Goal: Task Accomplishment & Management: Manage account settings

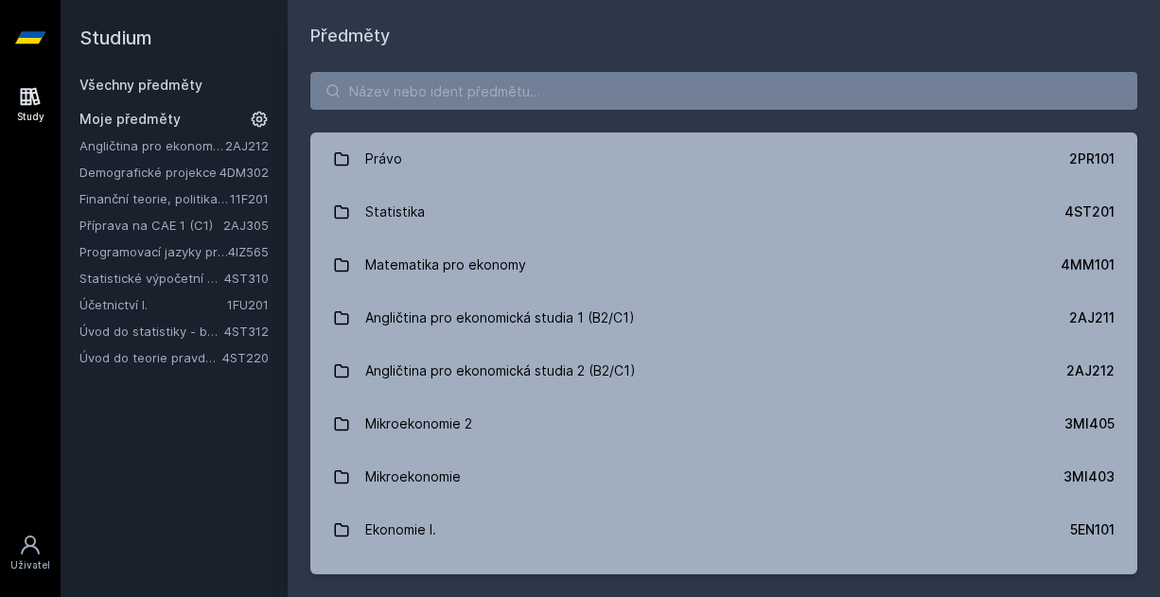
click at [170, 353] on link "Úvod do teorie pravděpodobnosti a matematické statistiky" at bounding box center [150, 357] width 143 height 19
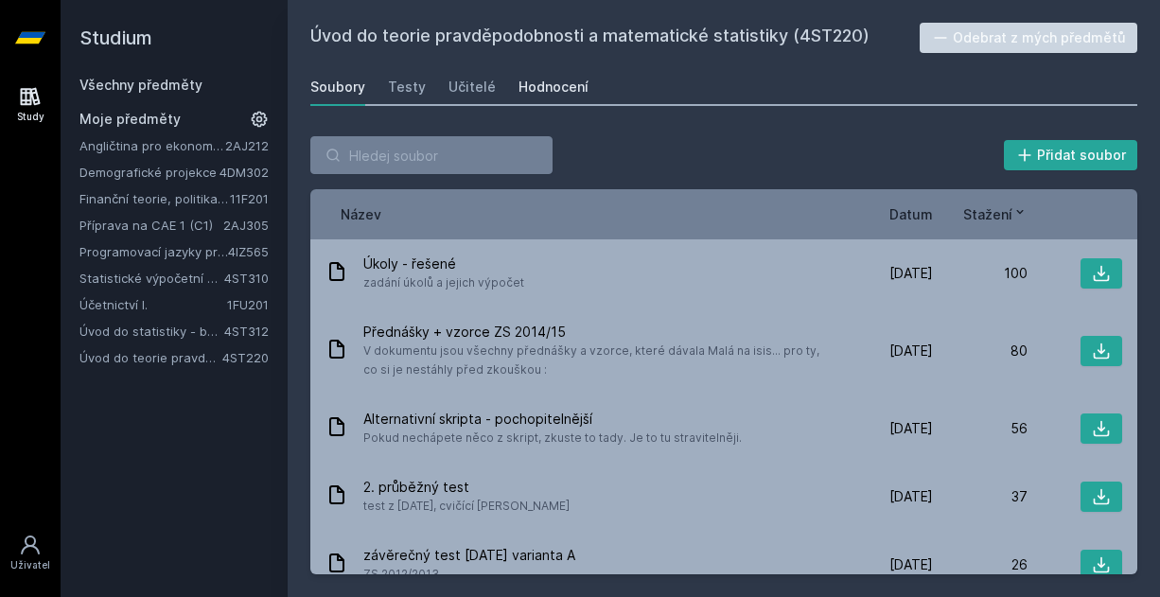
click at [568, 89] on div "Hodnocení" at bounding box center [553, 87] width 70 height 19
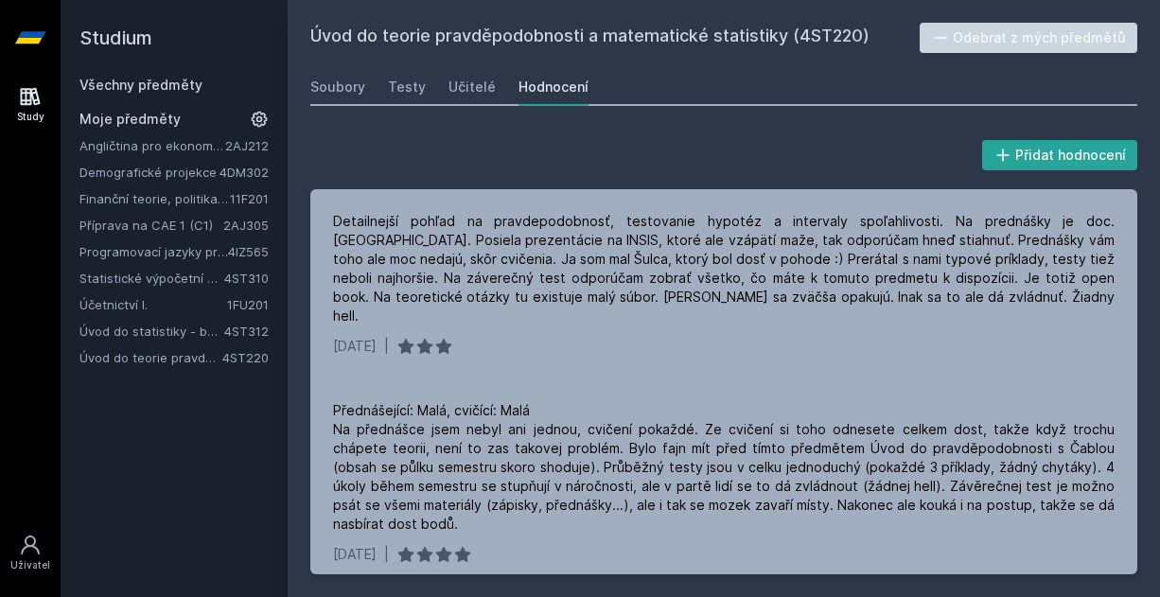
click at [240, 358] on link "4ST220" at bounding box center [245, 357] width 46 height 15
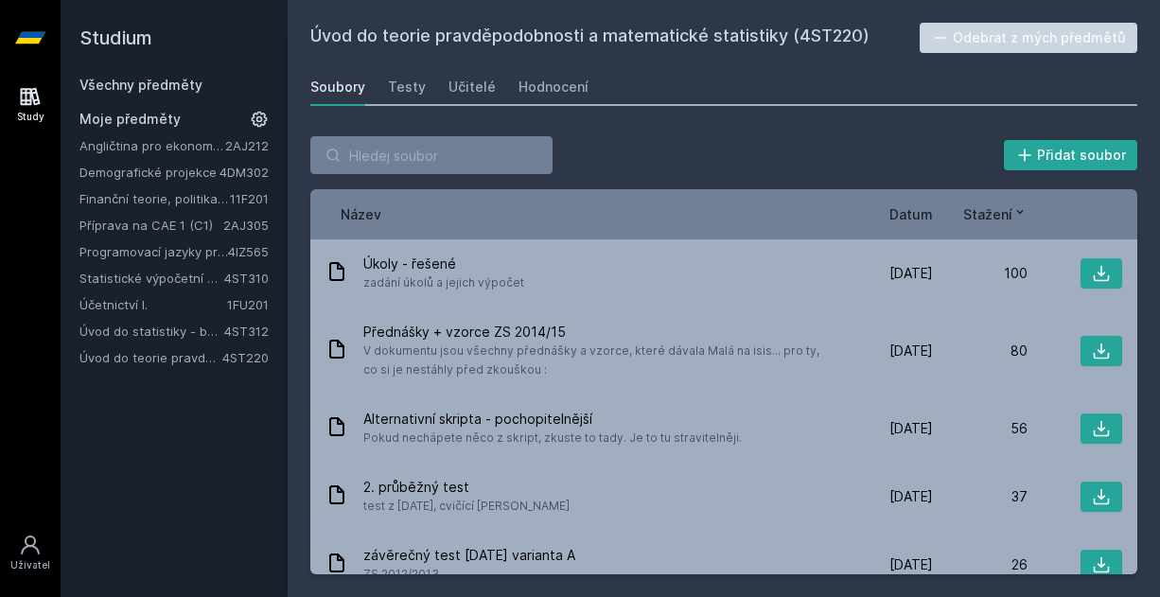
drag, startPoint x: 281, startPoint y: 143, endPoint x: 282, endPoint y: 131, distance: 12.3
click at [282, 131] on div "Studium Všechny předměty Moje předměty Angličtina pro ekonomická studia 2 (B2/C…" at bounding box center [174, 298] width 227 height 597
click at [260, 112] on icon at bounding box center [260, 120] width 16 height 16
click at [258, 355] on icon at bounding box center [261, 358] width 8 height 8
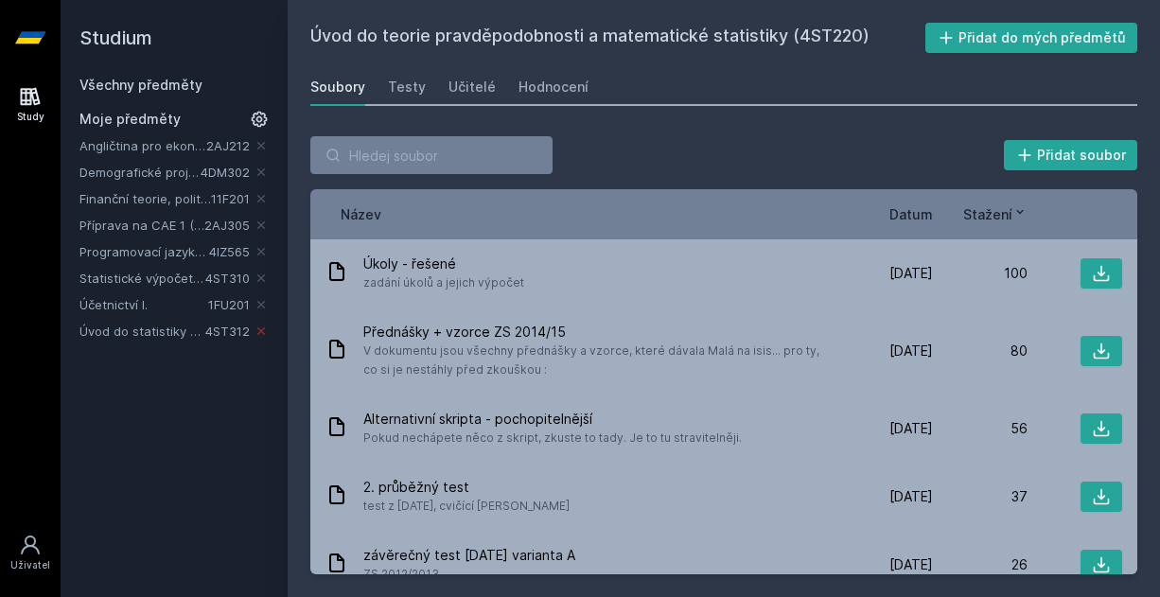
click at [267, 327] on icon at bounding box center [261, 331] width 15 height 15
click at [258, 251] on icon at bounding box center [261, 251] width 15 height 15
click at [254, 109] on div "Všechny předměty Moje předměty Angličtina pro ekonomická studia 2 (B2/C1) 2AJ21…" at bounding box center [173, 182] width 189 height 212
click at [258, 112] on icon at bounding box center [259, 119] width 23 height 23
click at [173, 405] on div "Studium Všechny předměty Moje předměty Angličtina pro ekonomická studia 2 (B2/C…" at bounding box center [174, 298] width 227 height 597
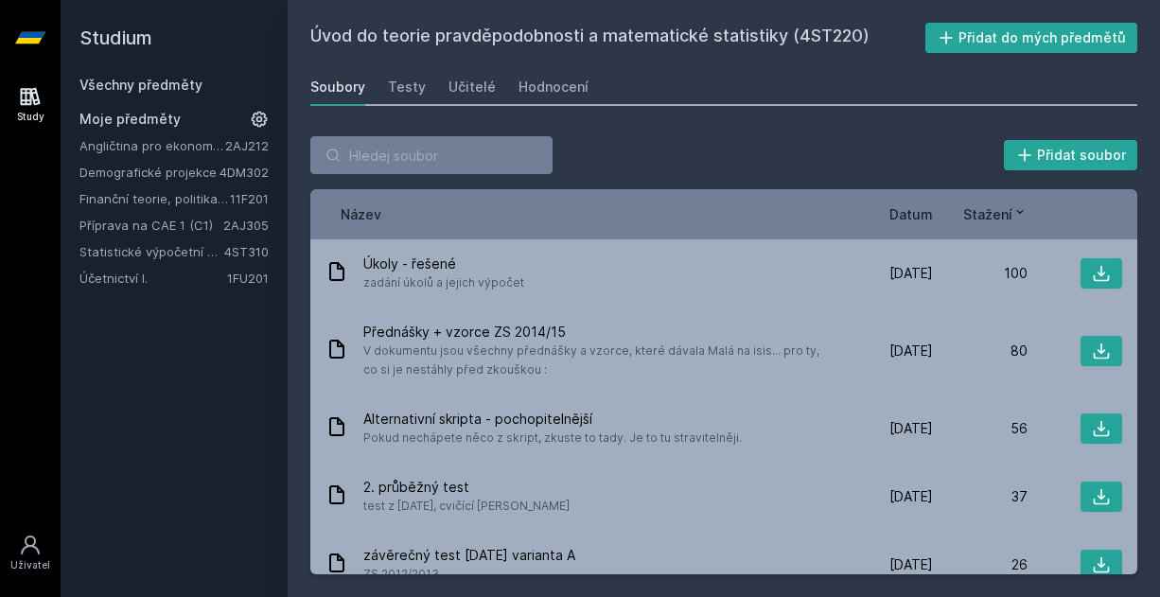
click at [150, 93] on div "Všechny předměty" at bounding box center [173, 85] width 189 height 19
click at [151, 88] on link "Všechny předměty" at bounding box center [140, 85] width 123 height 16
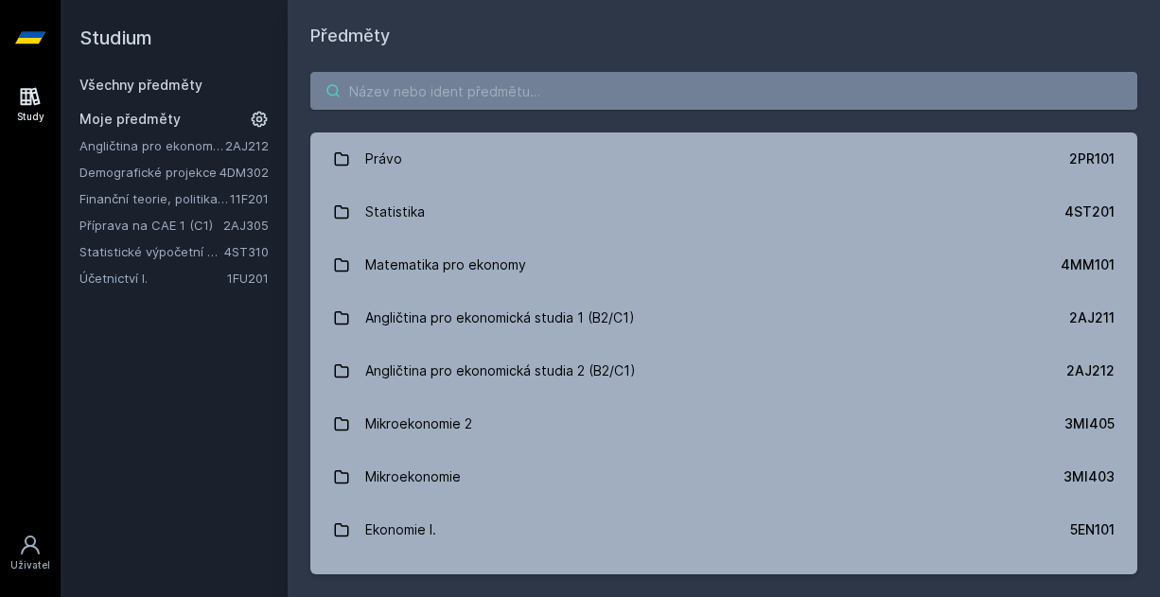
click at [372, 84] on input "search" at bounding box center [723, 91] width 827 height 38
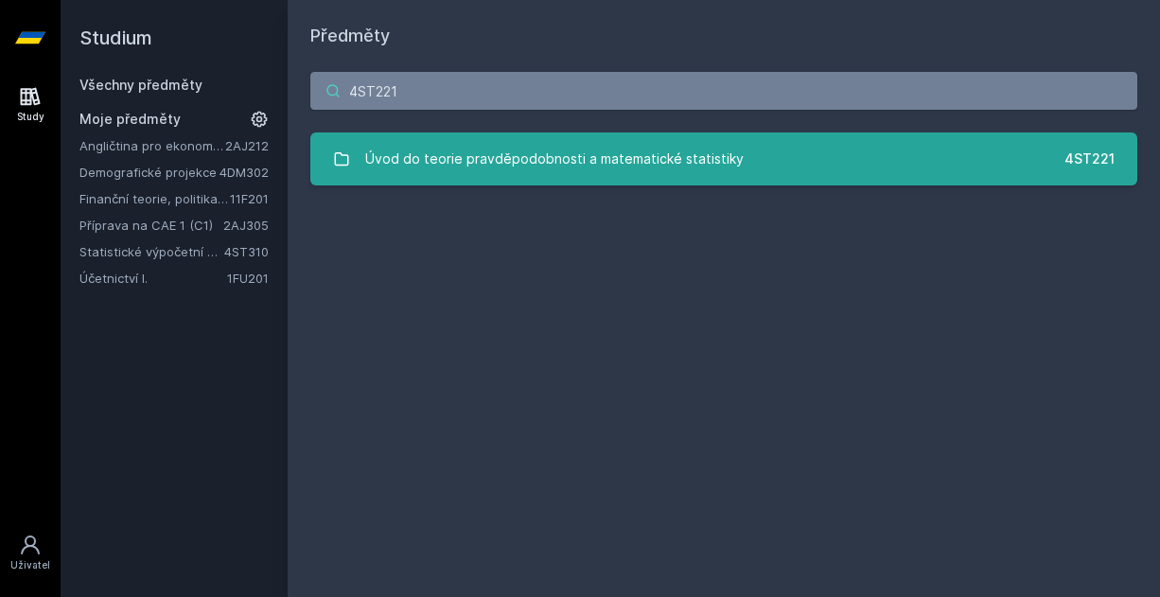
type input "4ST221"
click at [474, 158] on div "Úvod do teorie pravděpodobnosti a matematické statistiky" at bounding box center [554, 159] width 378 height 38
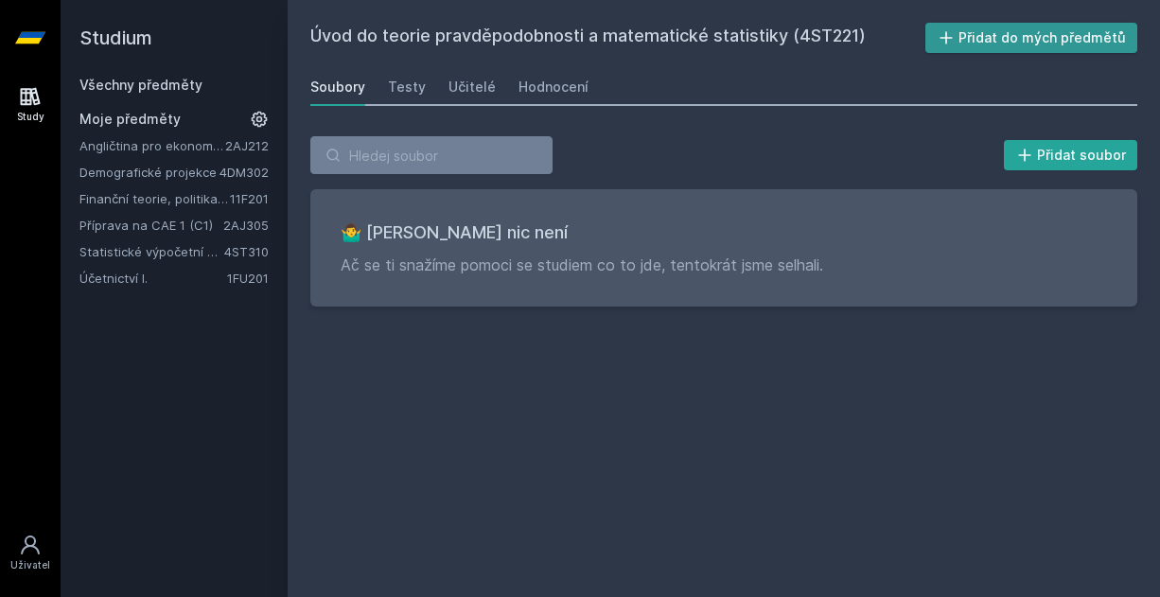
click at [999, 26] on button "Přidat do mých předmětů" at bounding box center [1031, 38] width 213 height 30
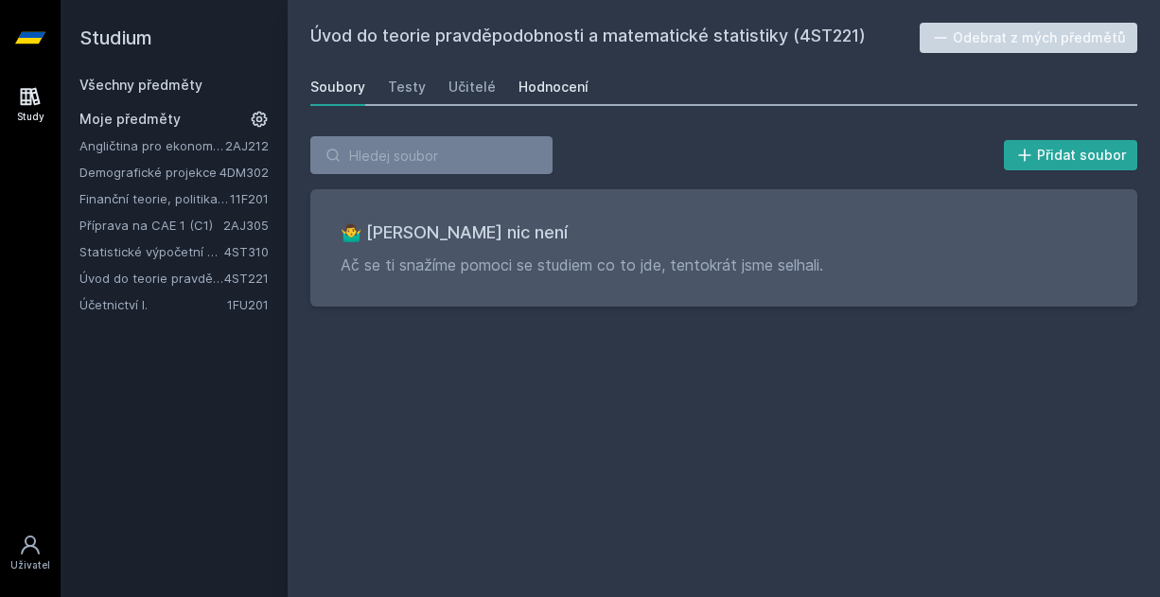
click at [552, 88] on div "Hodnocení" at bounding box center [553, 87] width 70 height 19
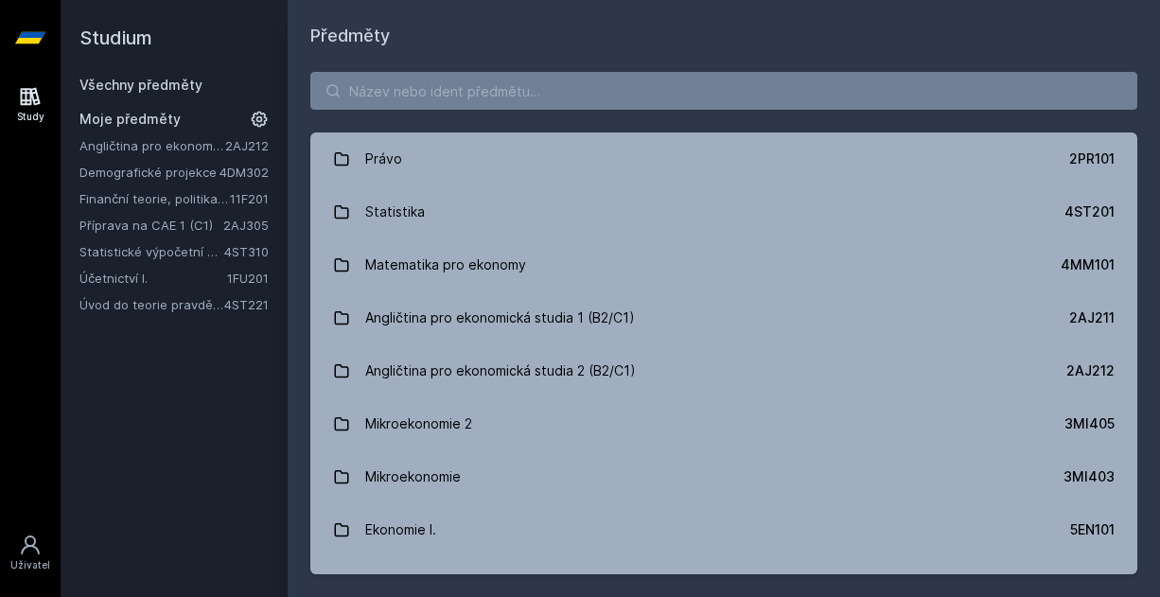
click at [177, 252] on link "Statistické výpočetní prostředí" at bounding box center [151, 251] width 145 height 19
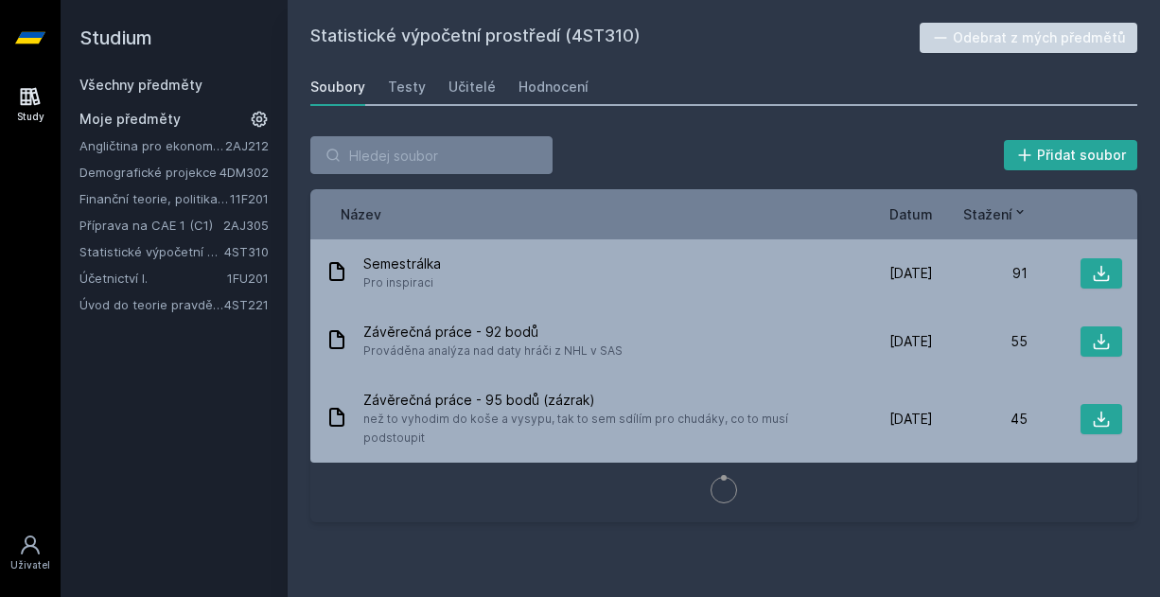
click at [258, 110] on icon at bounding box center [259, 119] width 19 height 19
click at [256, 248] on icon at bounding box center [261, 251] width 15 height 15
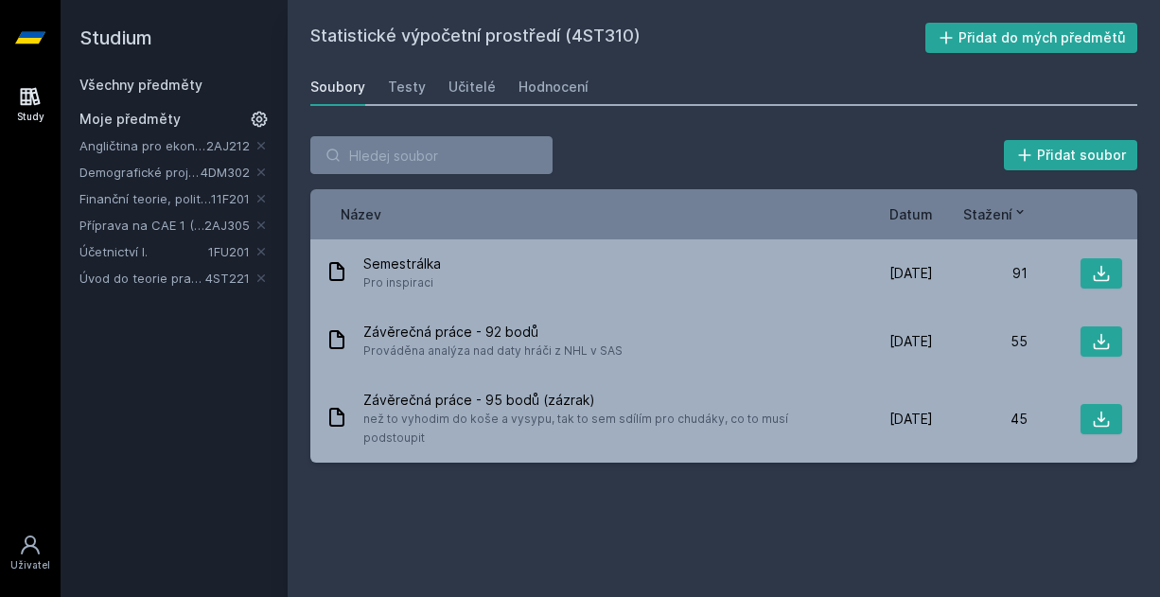
click at [254, 107] on div "Všechny předměty Moje předměty Angličtina pro ekonomická studia 2 (B2/C1) 2AJ21…" at bounding box center [173, 182] width 189 height 212
click at [260, 120] on icon at bounding box center [259, 119] width 26 height 26
click at [213, 328] on div "Studium Všechny předměty Moje předměty Angličtina pro ekonomická studia 2 (B2/C…" at bounding box center [174, 298] width 227 height 597
click at [181, 83] on link "Všechny předměty" at bounding box center [140, 85] width 123 height 16
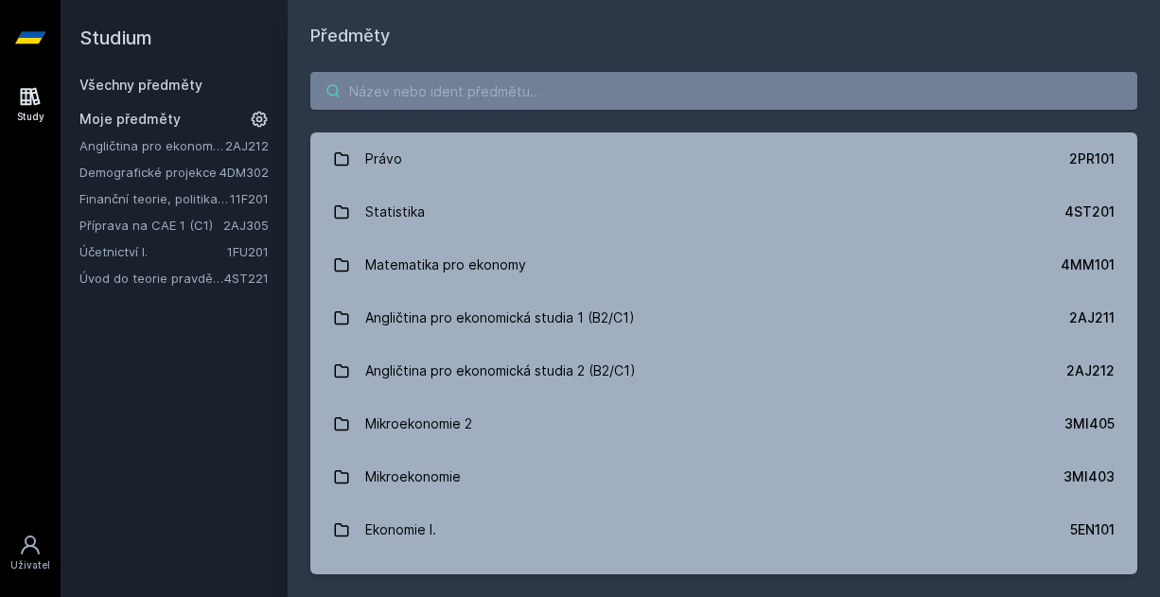
click at [415, 77] on input "search" at bounding box center [723, 91] width 827 height 38
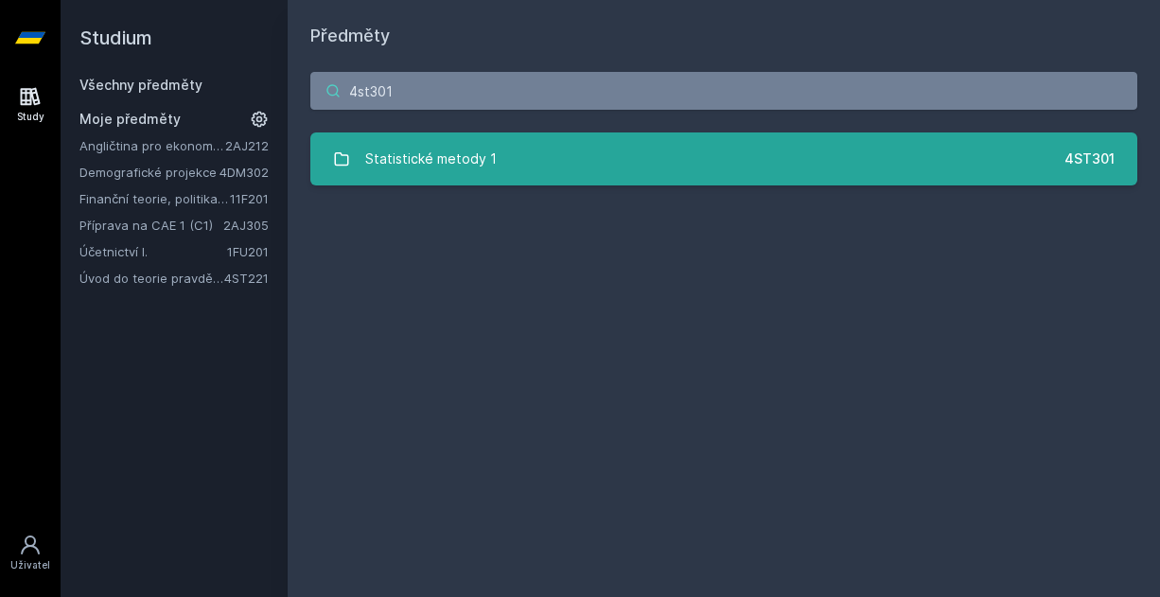
type input "4st301"
click at [413, 166] on div "Statistické metody 1" at bounding box center [430, 159] width 131 height 38
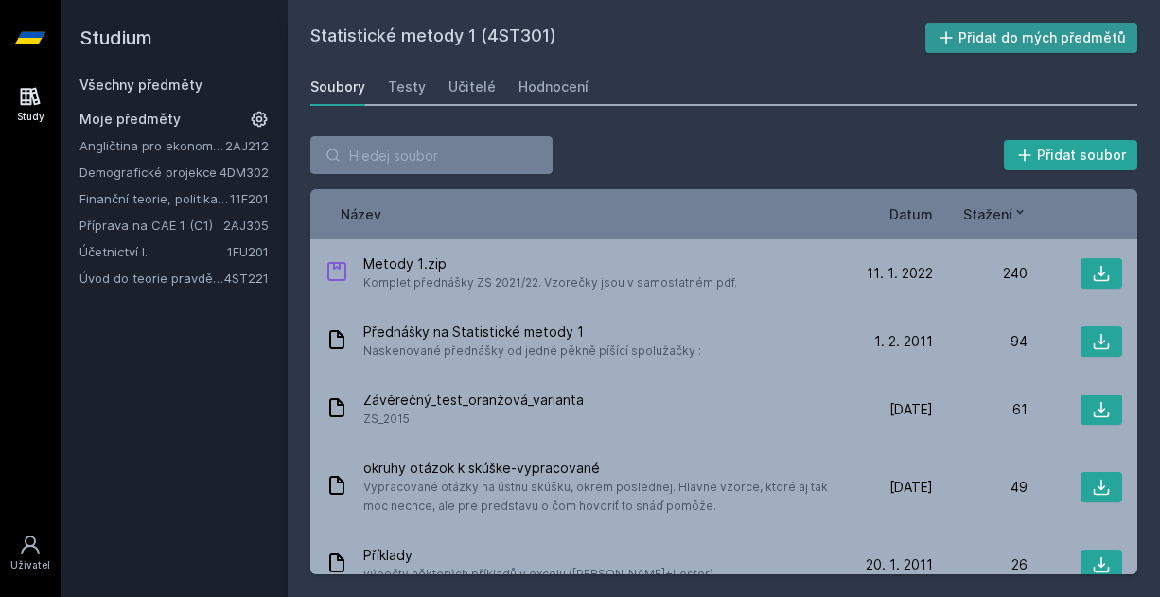
click at [1094, 34] on button "Přidat do mých předmětů" at bounding box center [1031, 38] width 213 height 30
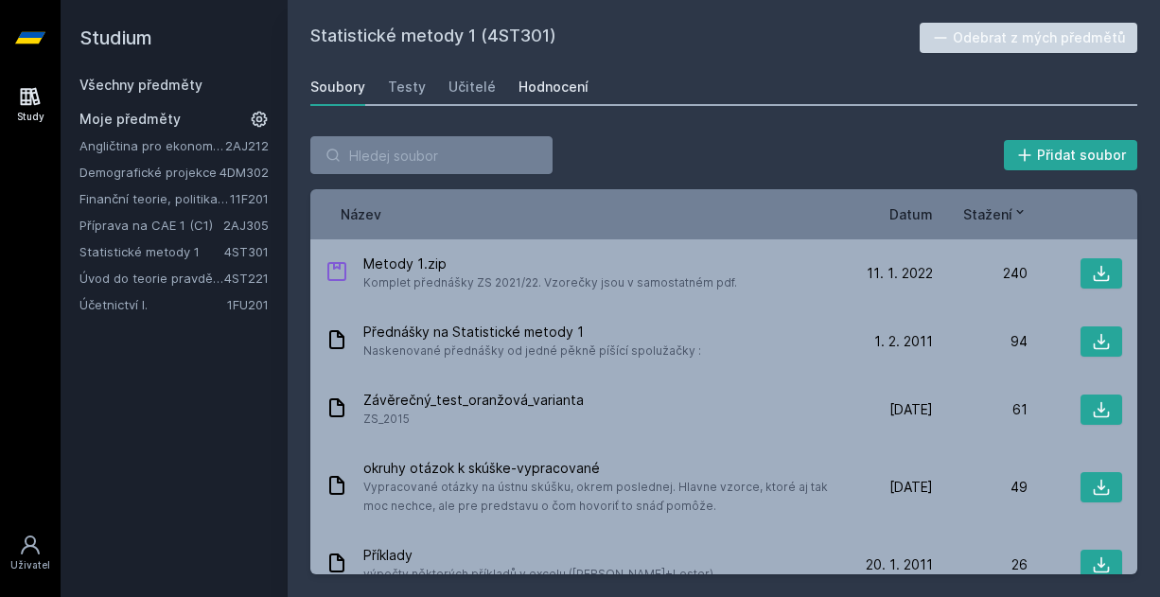
click at [538, 85] on div "Hodnocení" at bounding box center [553, 87] width 70 height 19
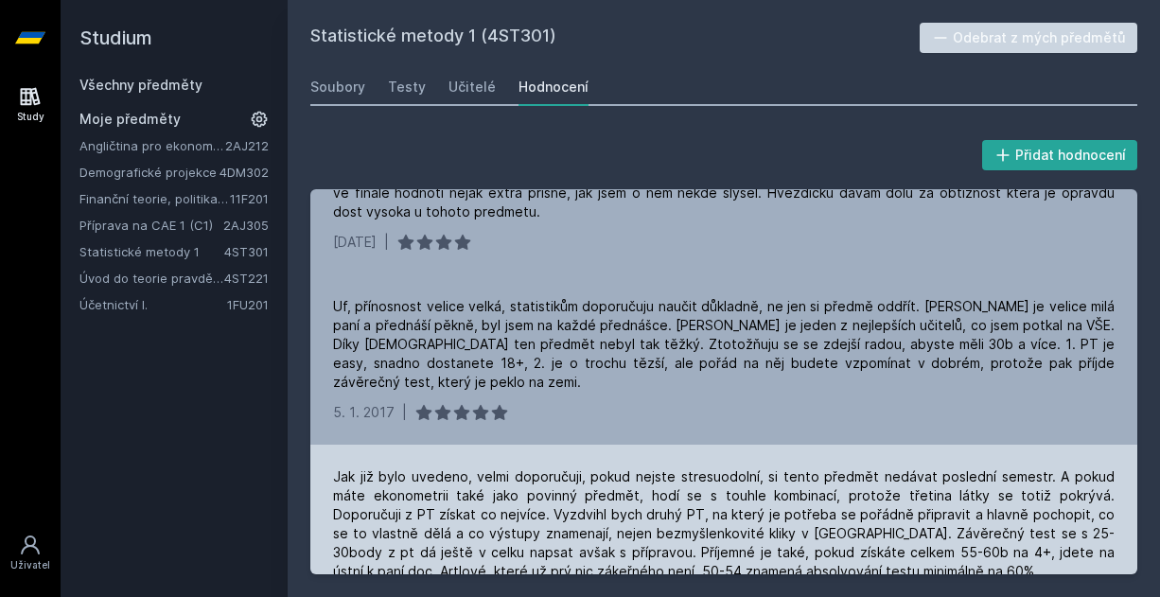
scroll to position [655, 0]
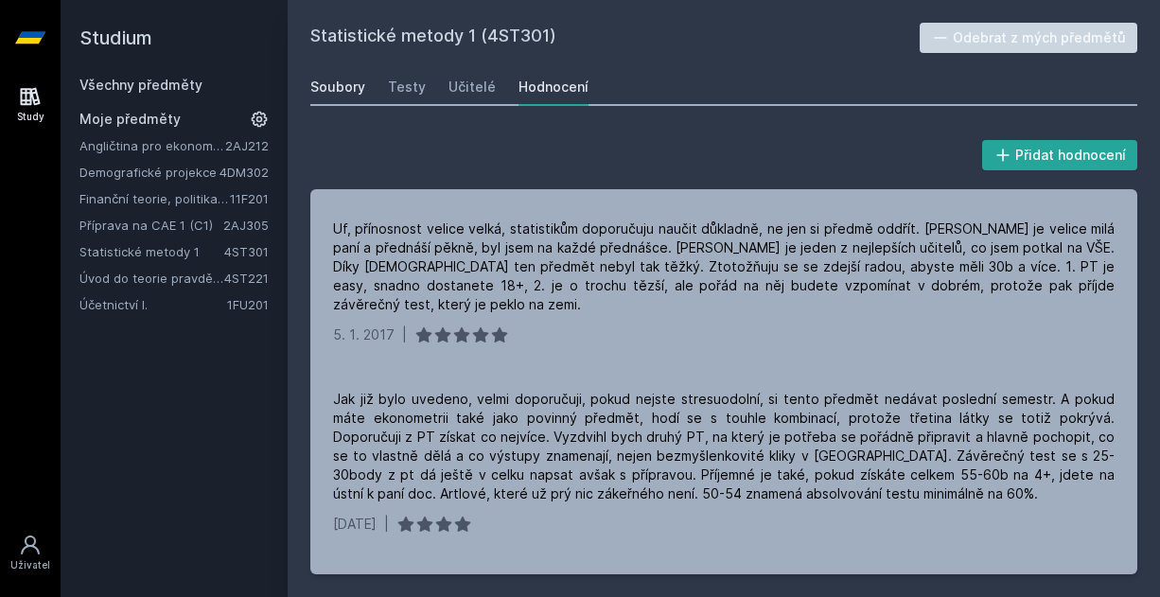
click at [355, 87] on div "Soubory" at bounding box center [337, 87] width 55 height 19
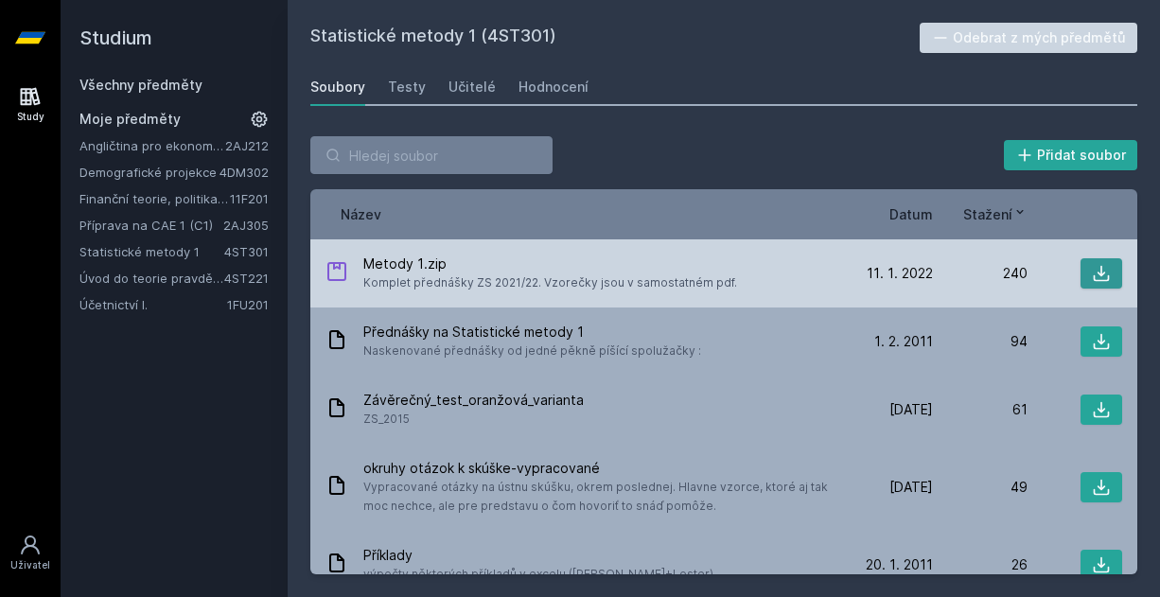
click at [1092, 277] on icon at bounding box center [1101, 273] width 19 height 19
